Goal: Task Accomplishment & Management: Use online tool/utility

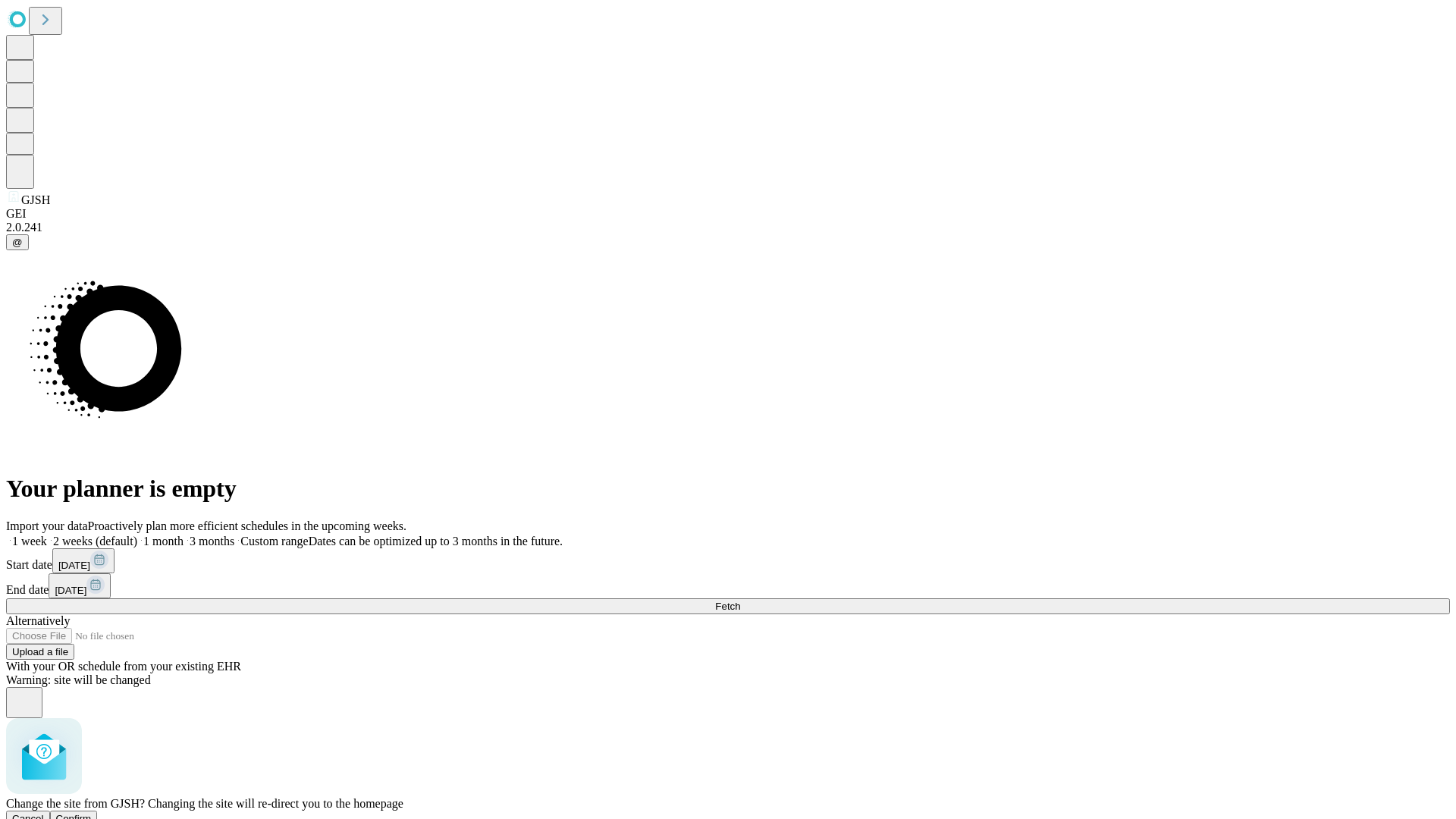
click at [92, 813] on span "Confirm" at bounding box center [74, 819] width 36 height 12
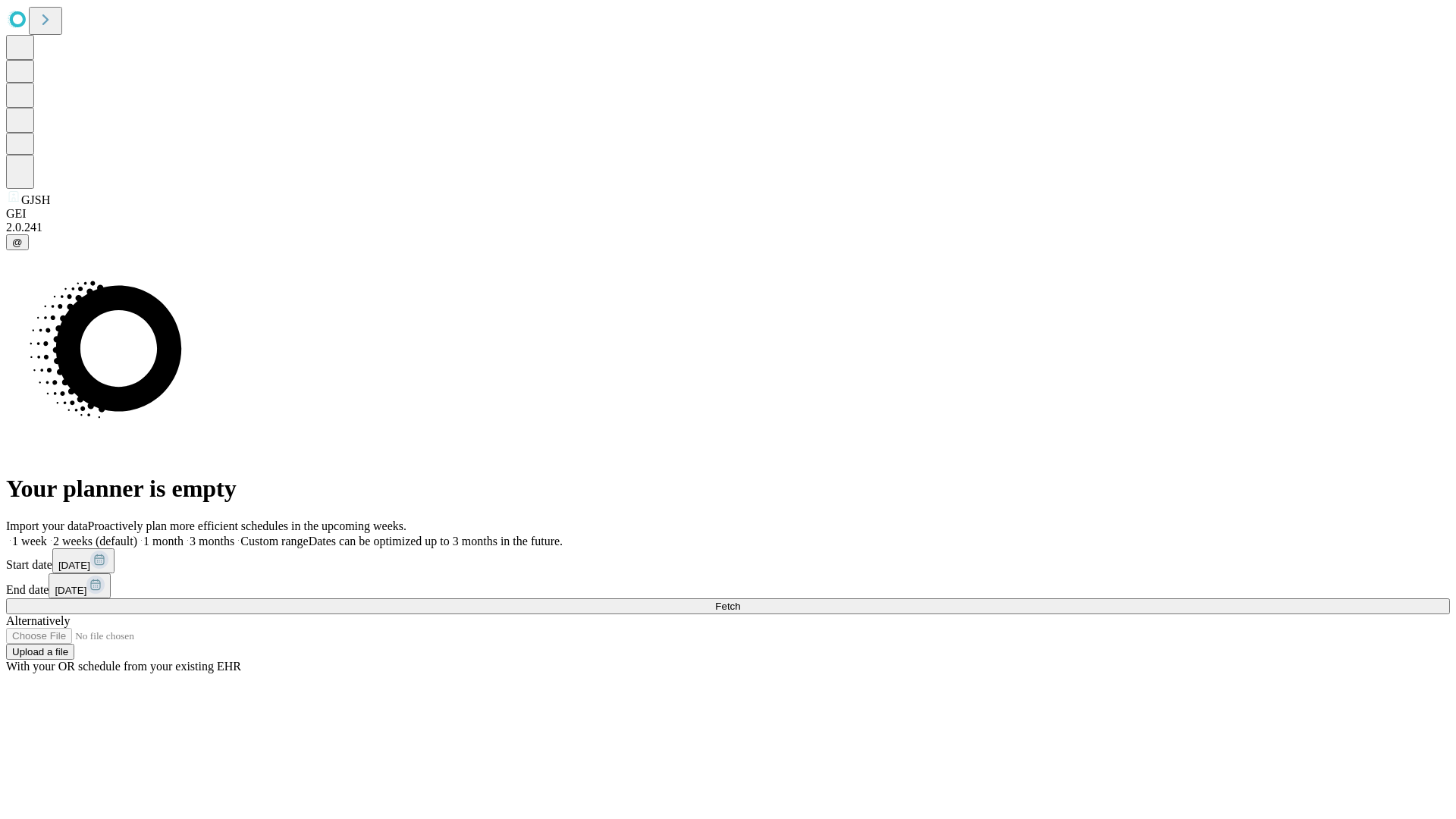
click at [138, 534] on label "2 weeks (default)" at bounding box center [92, 540] width 91 height 13
click at [740, 601] on span "Fetch" at bounding box center [728, 606] width 25 height 12
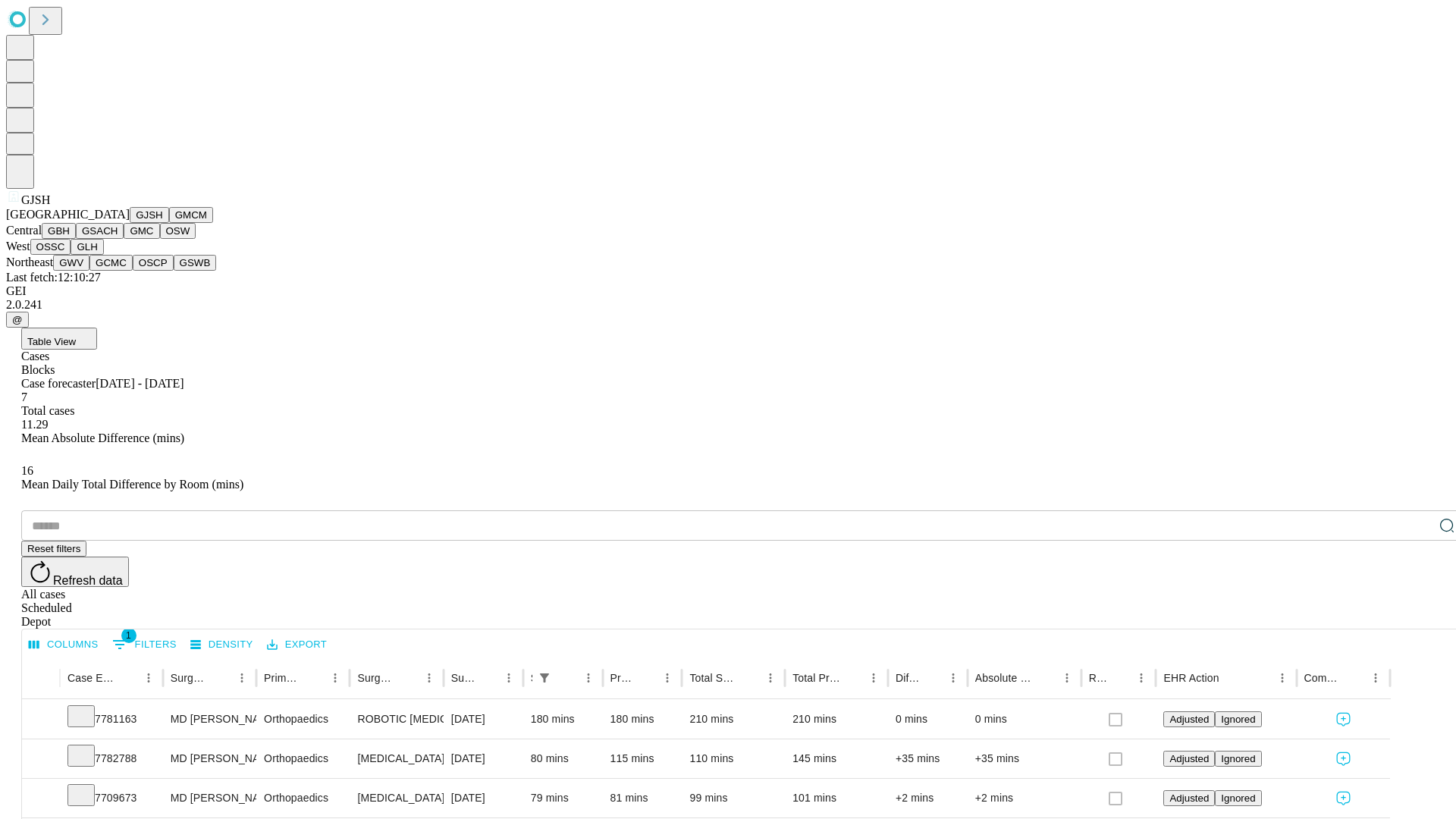
click at [169, 223] on button "GMCM" at bounding box center [190, 214] width 44 height 16
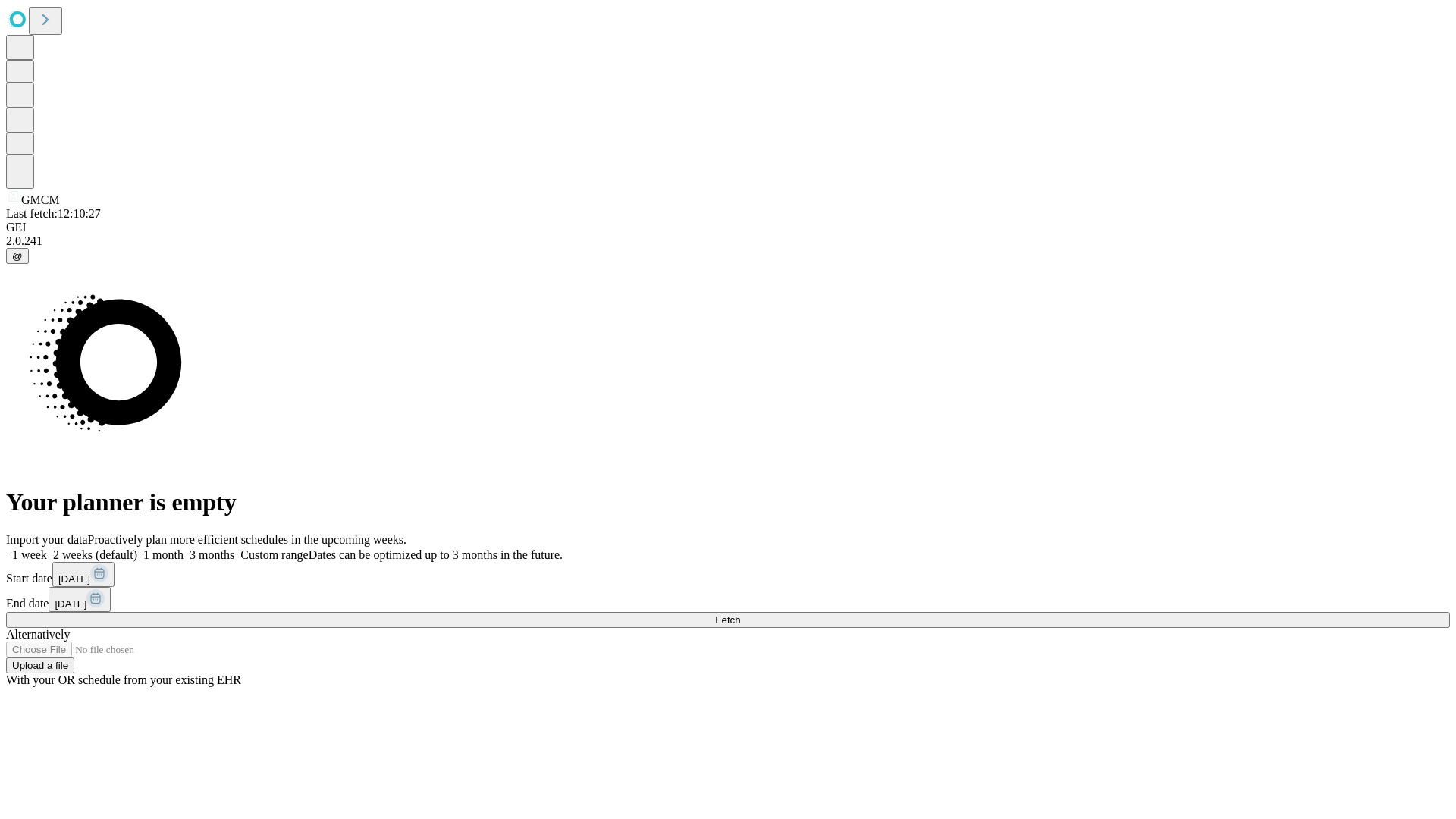
click at [138, 548] on label "2 weeks (default)" at bounding box center [92, 554] width 91 height 13
click at [740, 614] on span "Fetch" at bounding box center [728, 620] width 25 height 12
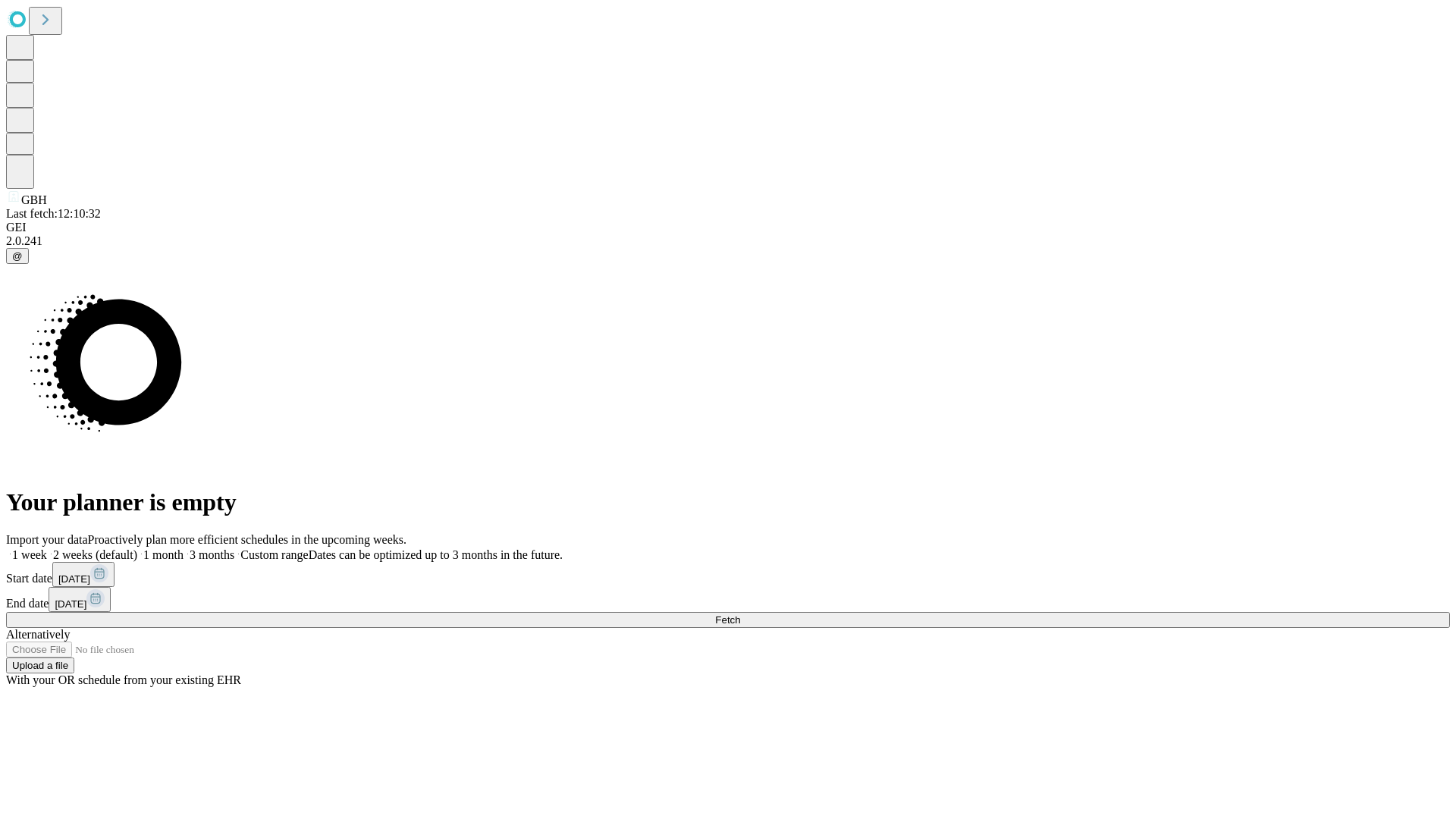
click at [138, 548] on label "2 weeks (default)" at bounding box center [92, 554] width 91 height 13
click at [740, 614] on span "Fetch" at bounding box center [728, 620] width 25 height 12
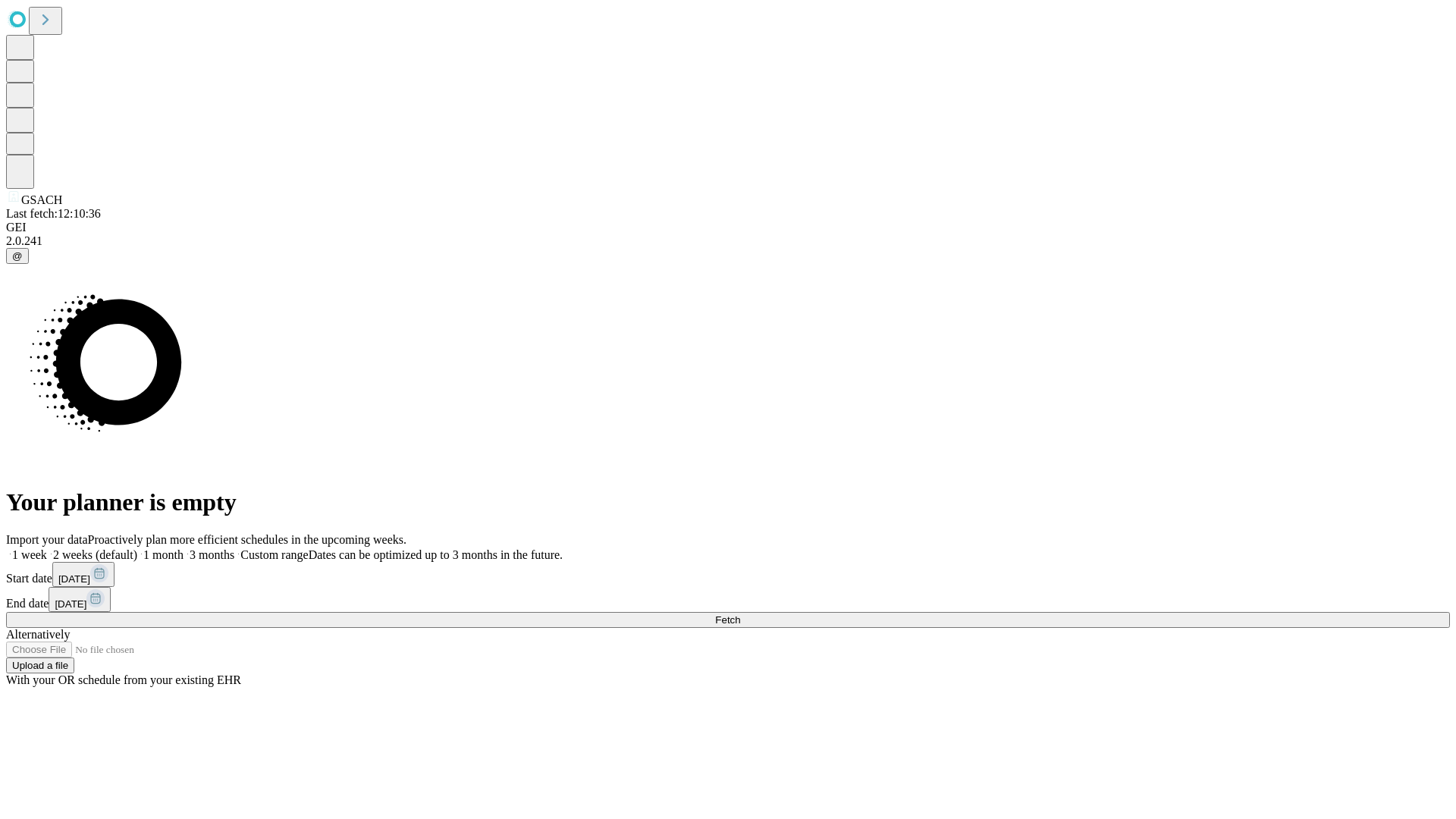
click at [138, 548] on label "2 weeks (default)" at bounding box center [92, 554] width 91 height 13
click at [740, 614] on span "Fetch" at bounding box center [728, 620] width 25 height 12
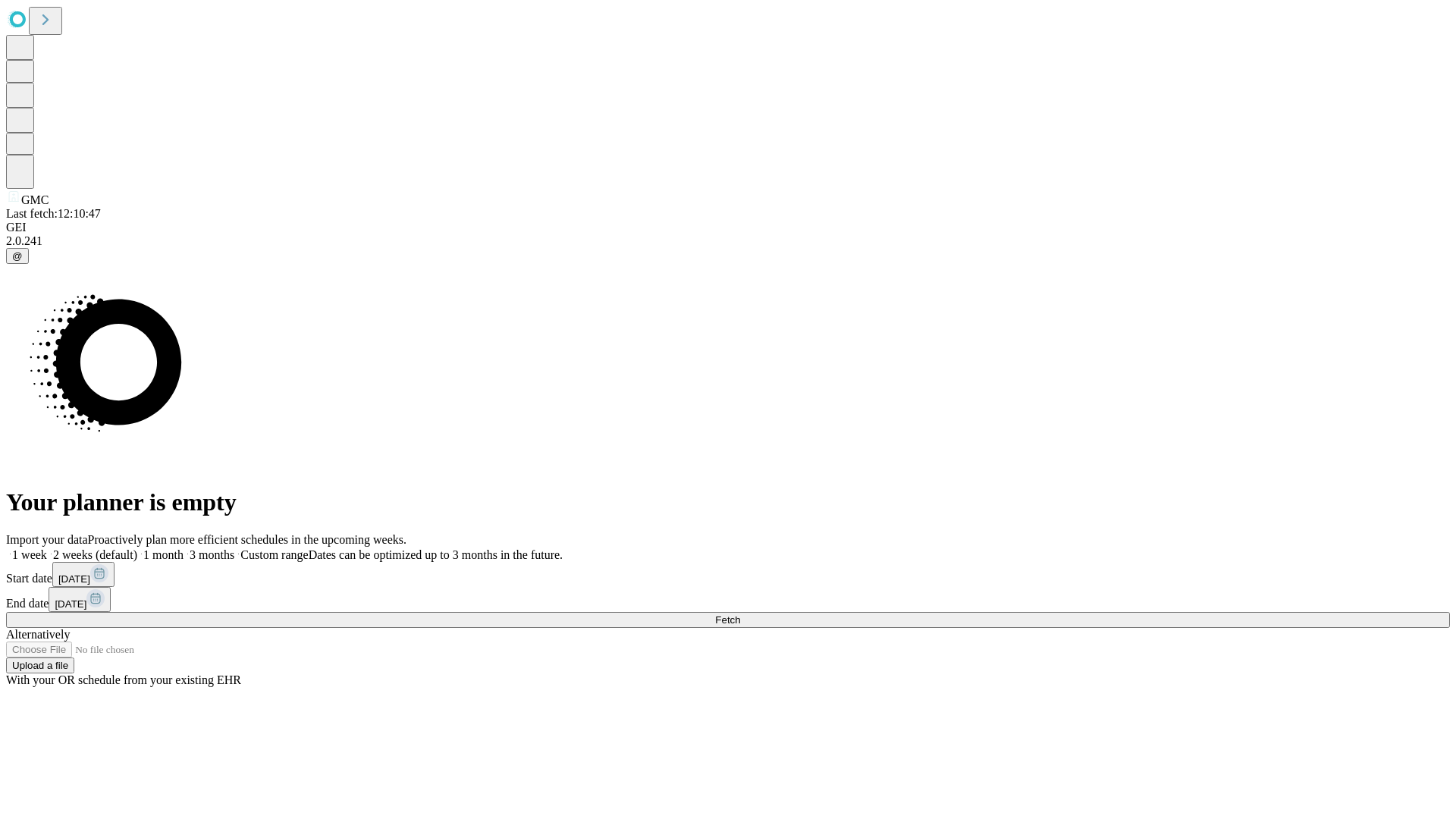
click at [138, 548] on label "2 weeks (default)" at bounding box center [92, 554] width 91 height 13
click at [740, 614] on span "Fetch" at bounding box center [728, 620] width 25 height 12
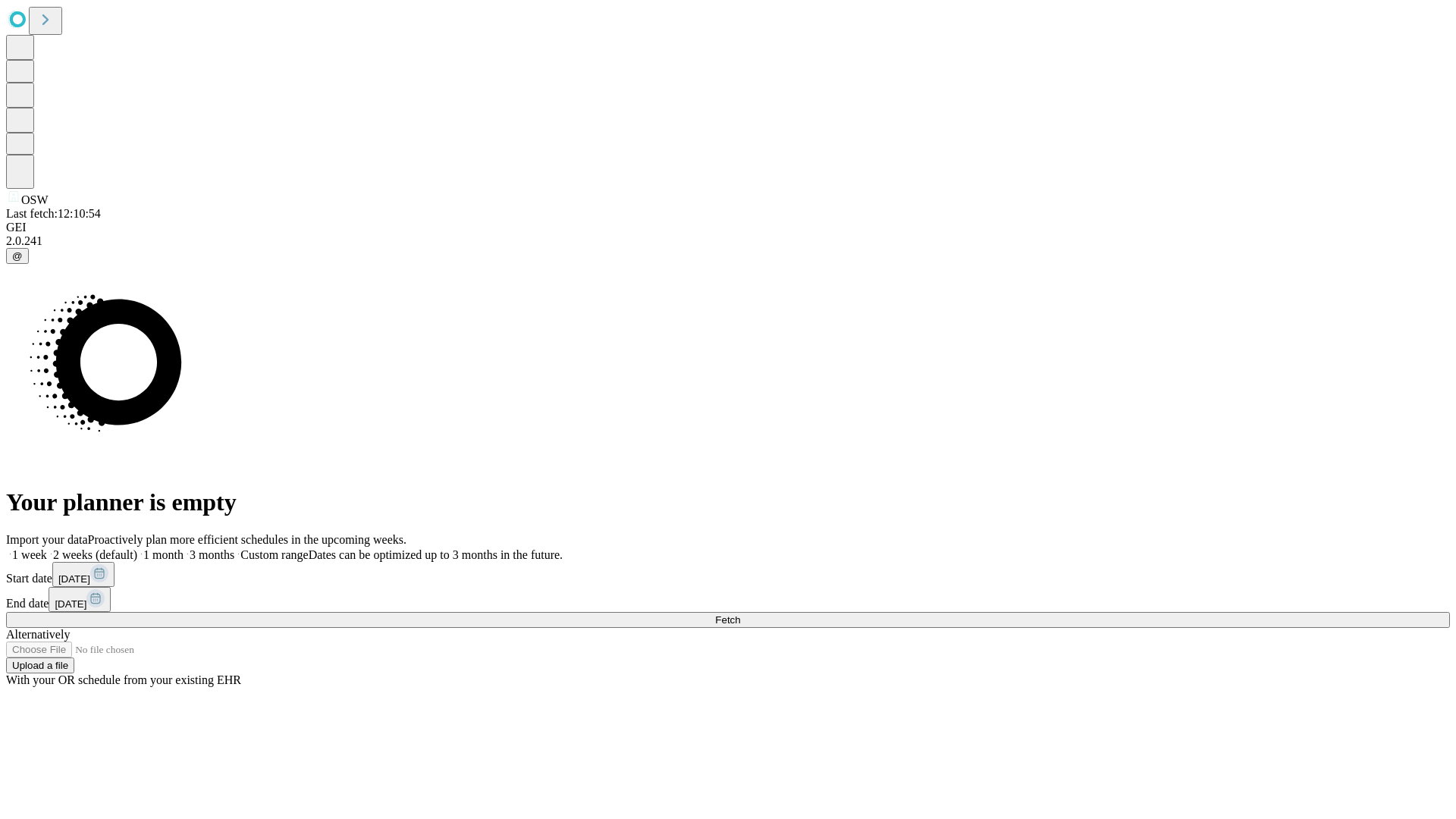
click at [138, 548] on label "2 weeks (default)" at bounding box center [92, 554] width 91 height 13
click at [740, 614] on span "Fetch" at bounding box center [728, 620] width 25 height 12
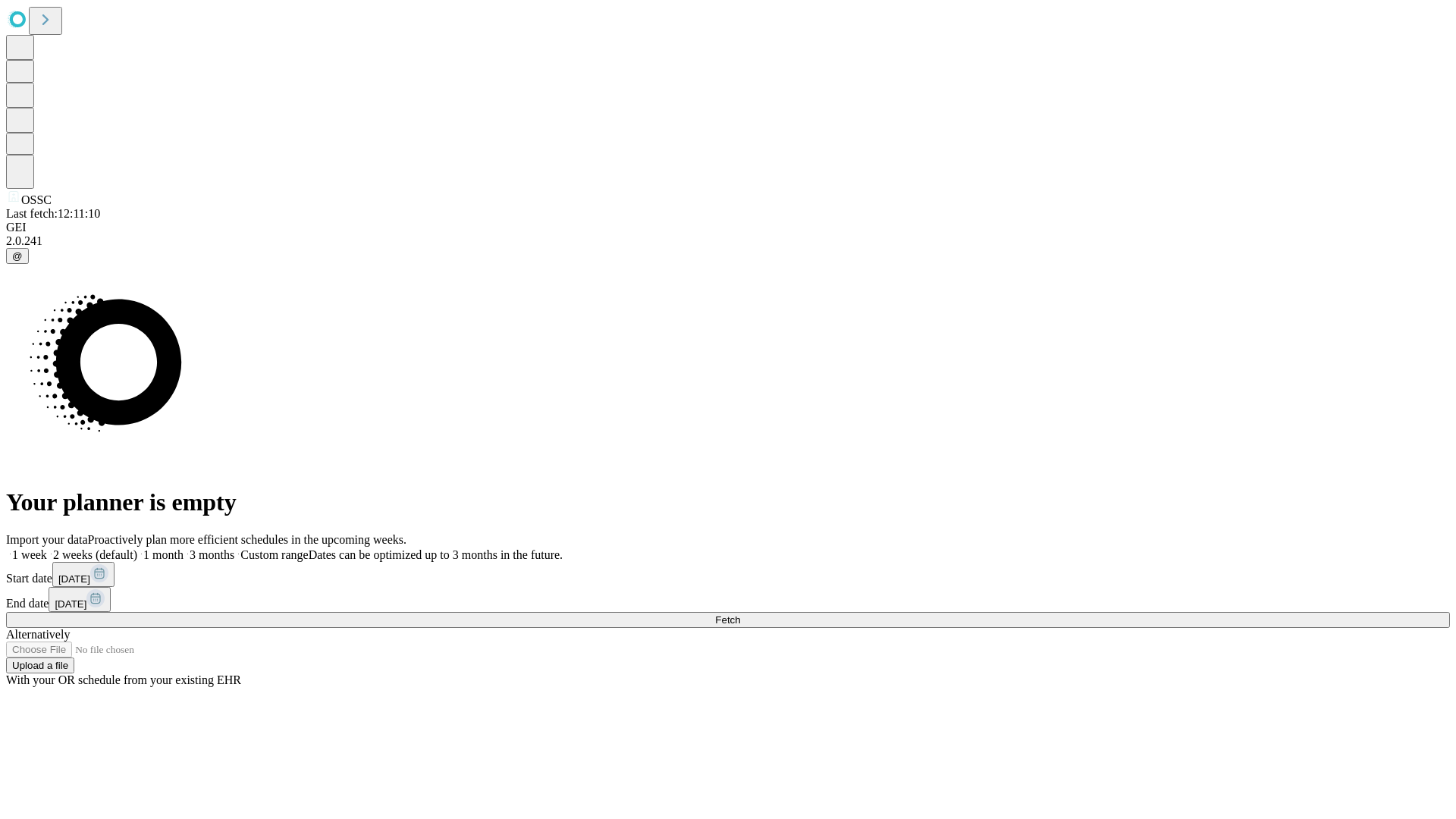
click at [138, 548] on label "2 weeks (default)" at bounding box center [92, 554] width 91 height 13
click at [740, 614] on span "Fetch" at bounding box center [728, 620] width 25 height 12
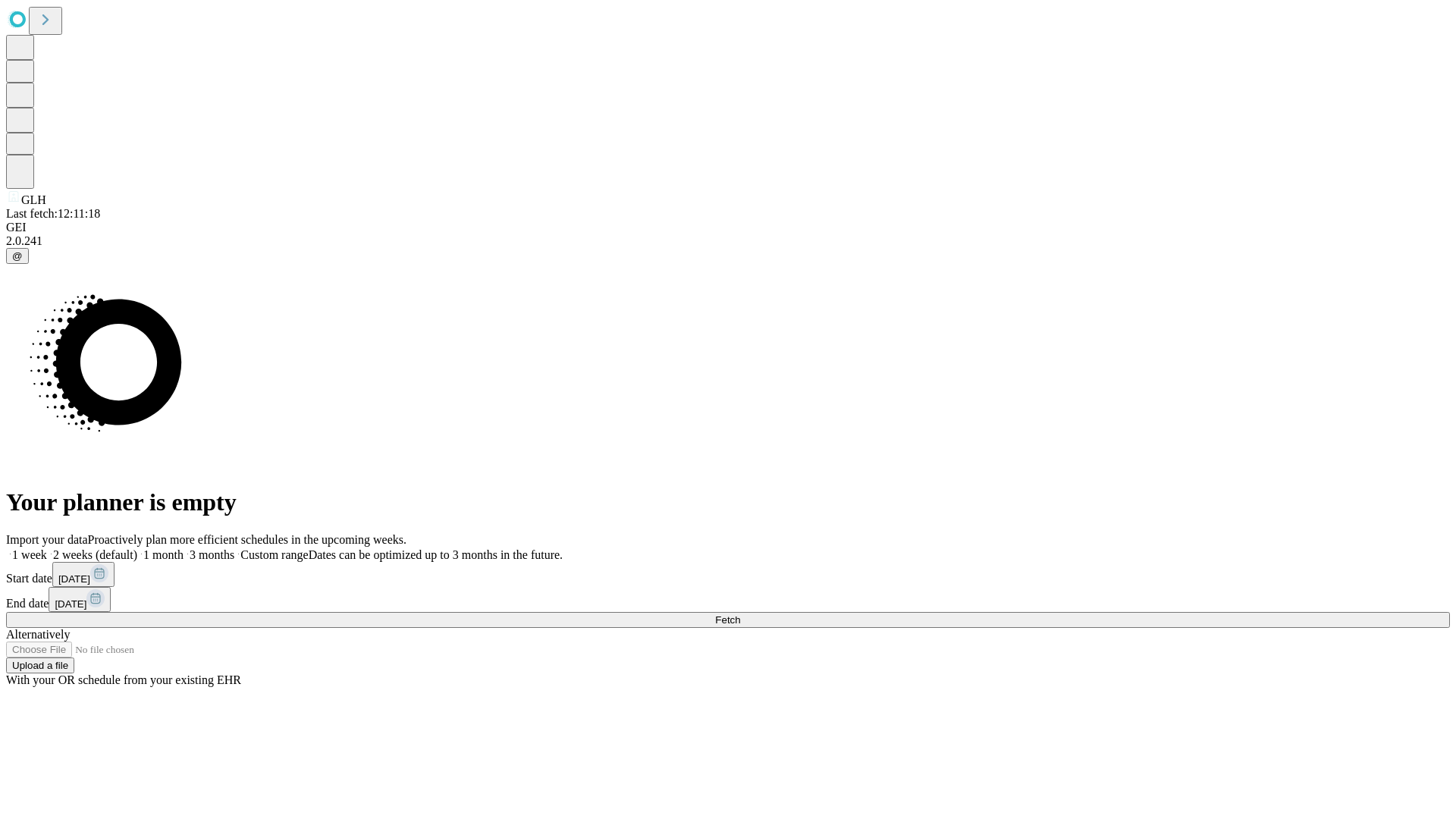
click at [138, 548] on label "2 weeks (default)" at bounding box center [92, 554] width 91 height 13
click at [740, 614] on span "Fetch" at bounding box center [728, 620] width 25 height 12
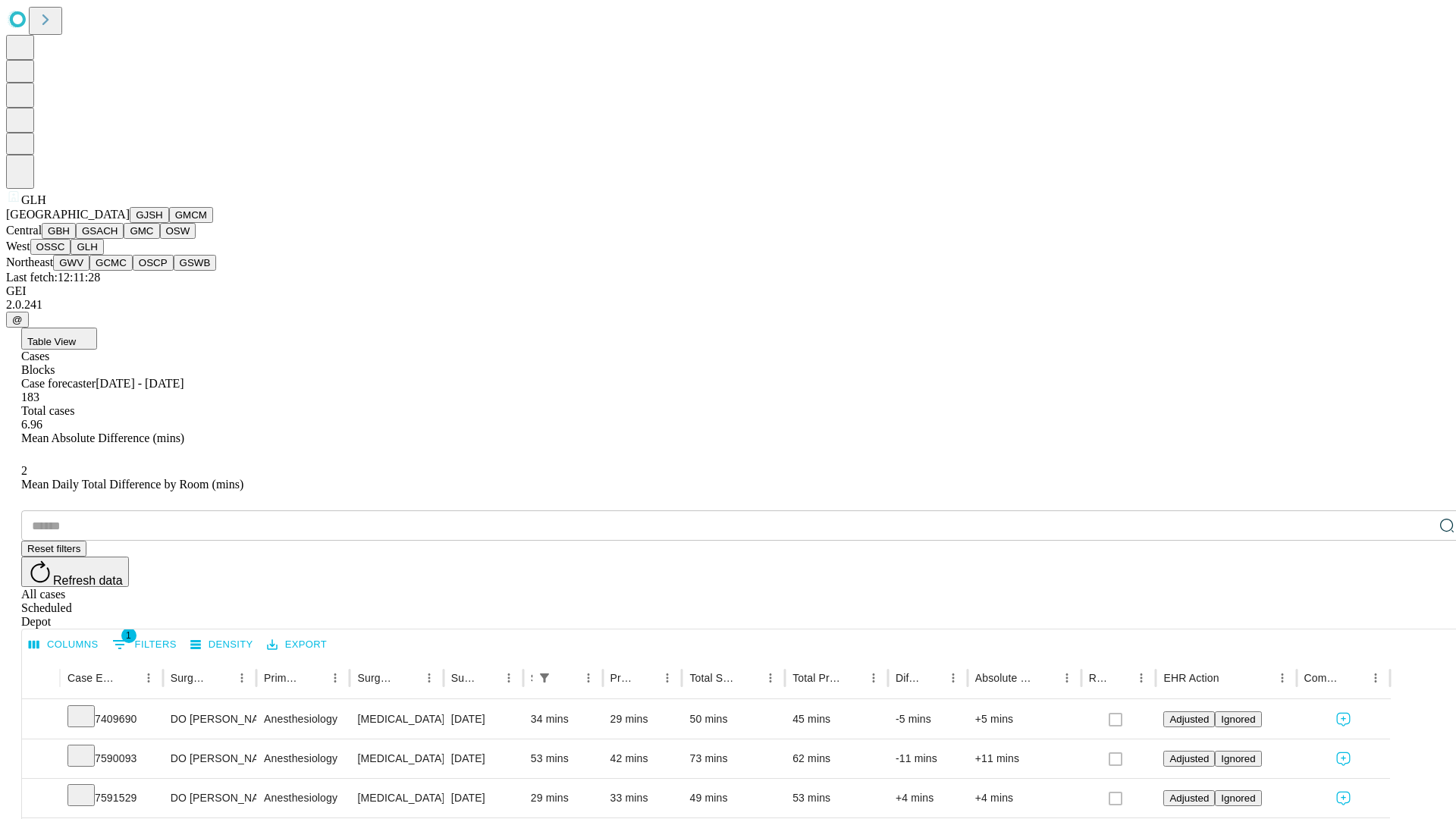
click at [90, 271] on button "GWV" at bounding box center [70, 262] width 36 height 16
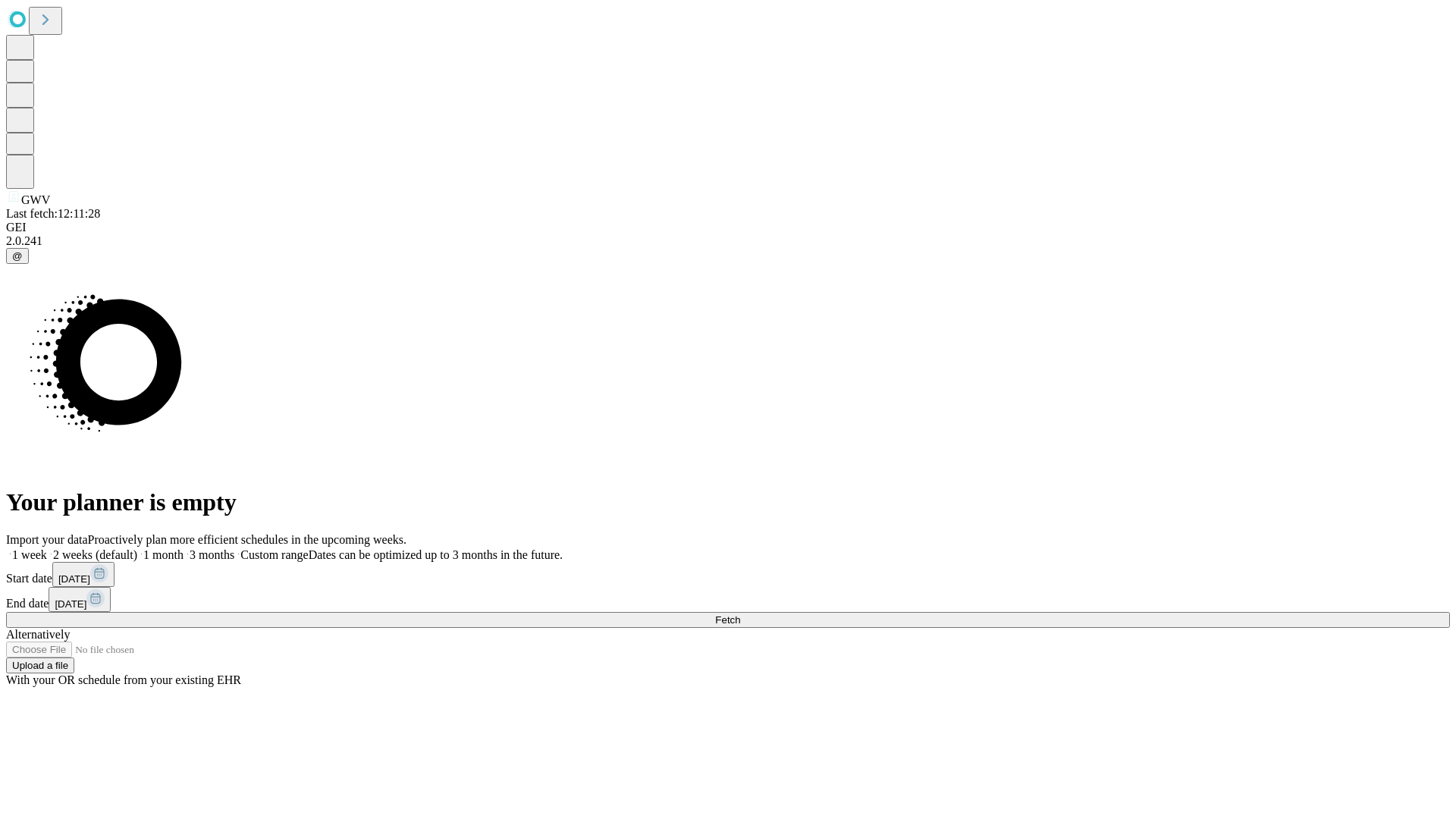
click at [740, 614] on span "Fetch" at bounding box center [728, 620] width 25 height 12
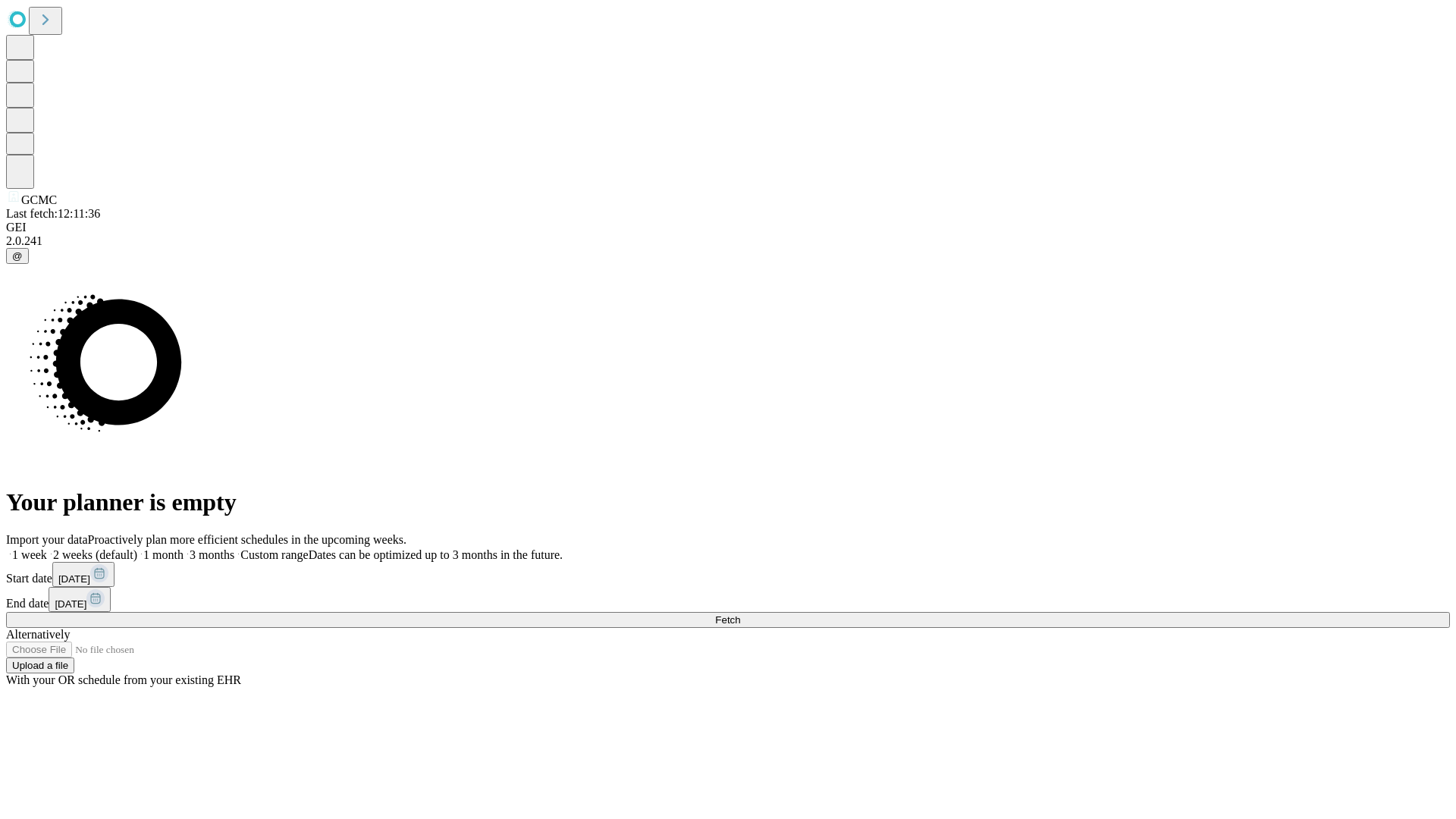
click at [138, 548] on label "2 weeks (default)" at bounding box center [92, 554] width 91 height 13
click at [740, 614] on span "Fetch" at bounding box center [728, 620] width 25 height 12
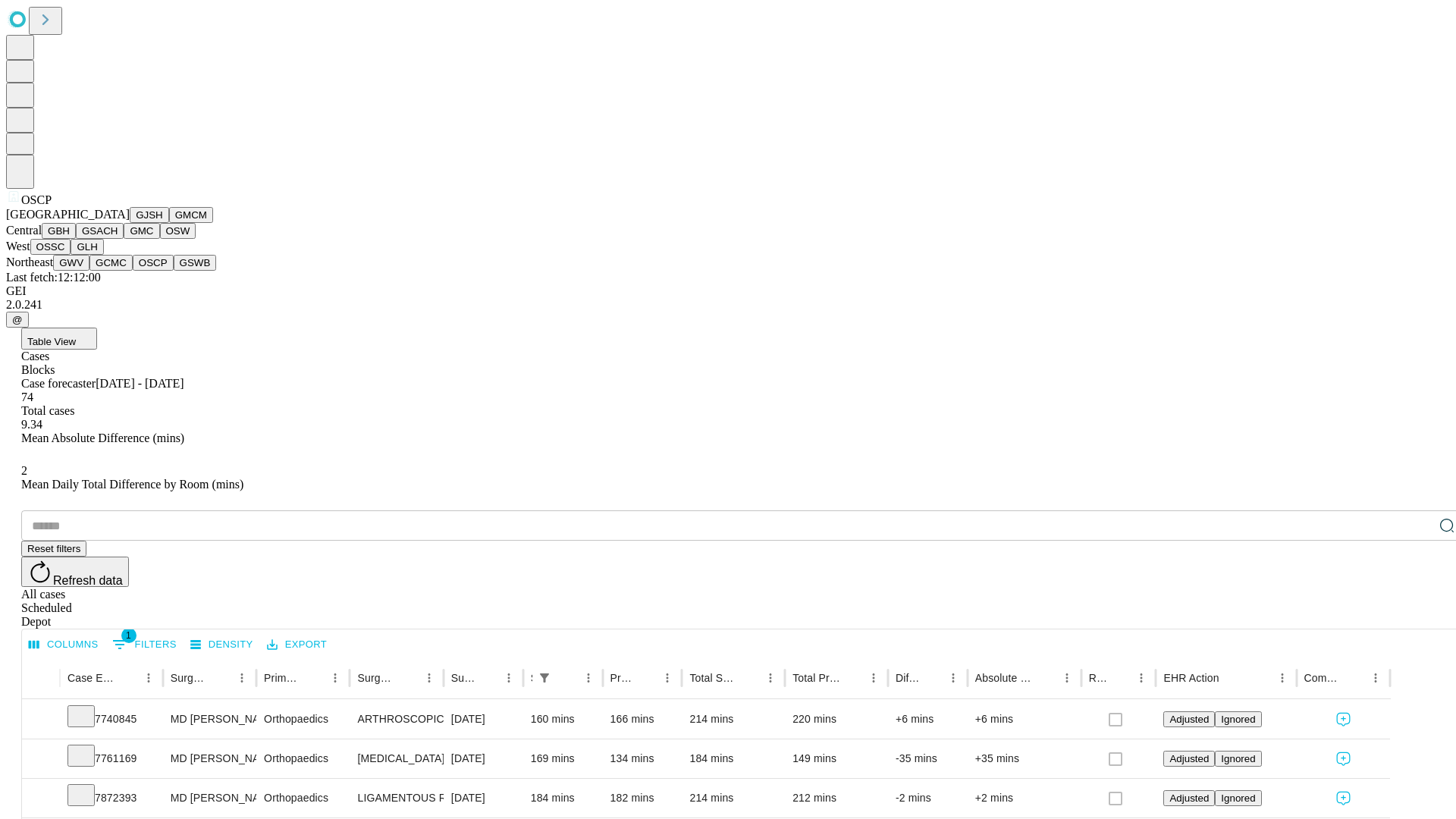
click at [174, 271] on button "GSWB" at bounding box center [195, 262] width 43 height 16
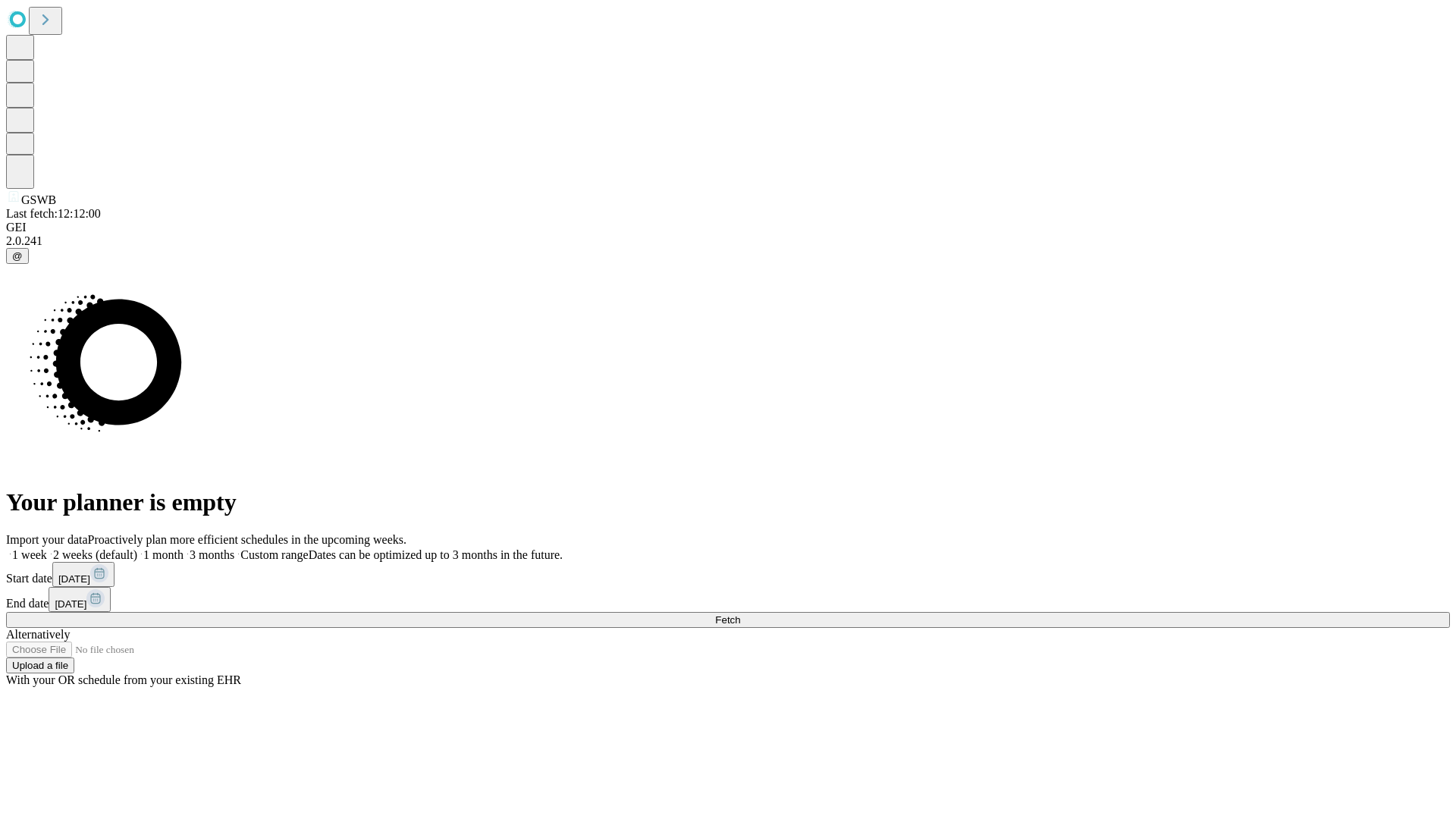
click at [138, 548] on label "2 weeks (default)" at bounding box center [92, 554] width 91 height 13
click at [740, 614] on span "Fetch" at bounding box center [728, 620] width 25 height 12
